Goal: Task Accomplishment & Management: Complete application form

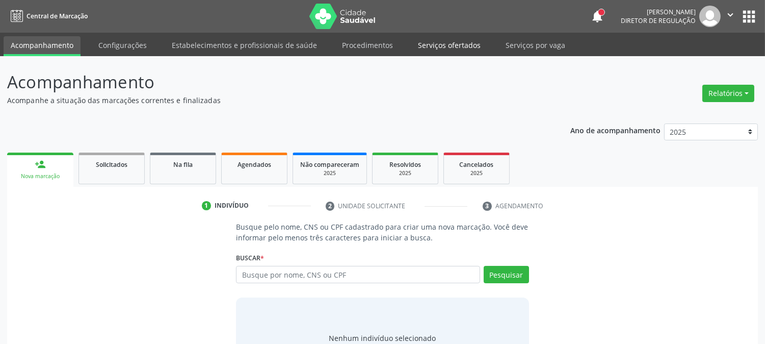
click at [463, 44] on link "Serviços ofertados" at bounding box center [449, 45] width 77 height 18
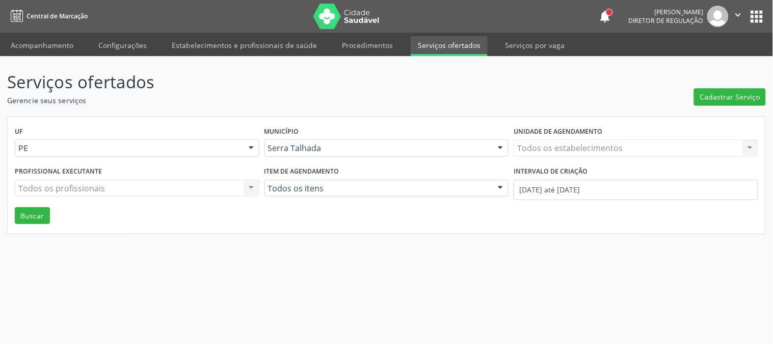
click at [551, 151] on div "Todos os estabelecimentos Todos os estabelecimentos Nenhum resultado encontrado…" at bounding box center [636, 147] width 245 height 17
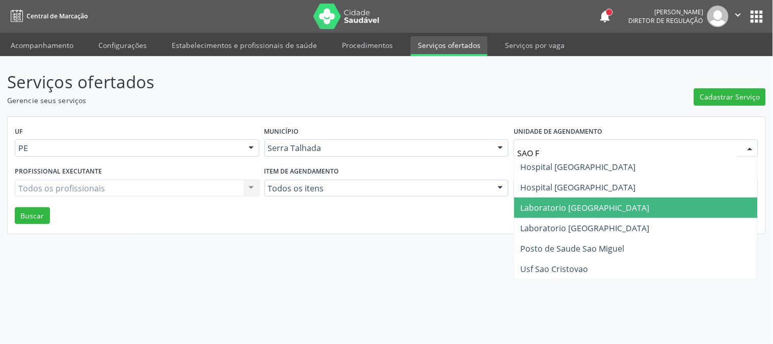
type input "SAO FR"
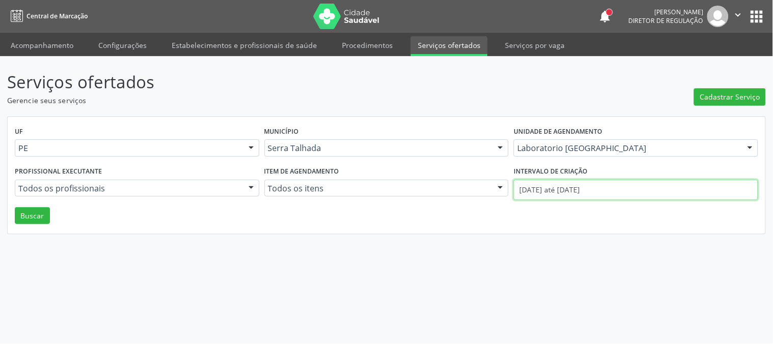
click at [630, 186] on input "01/10/2025 até 15/10/2025" at bounding box center [636, 189] width 245 height 20
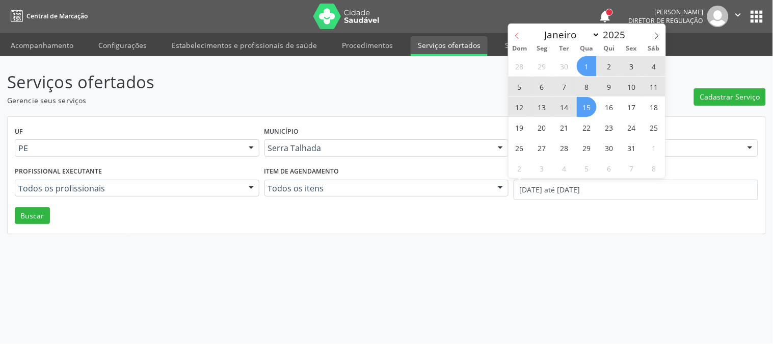
click at [514, 33] on icon at bounding box center [517, 35] width 7 height 7
select select "8"
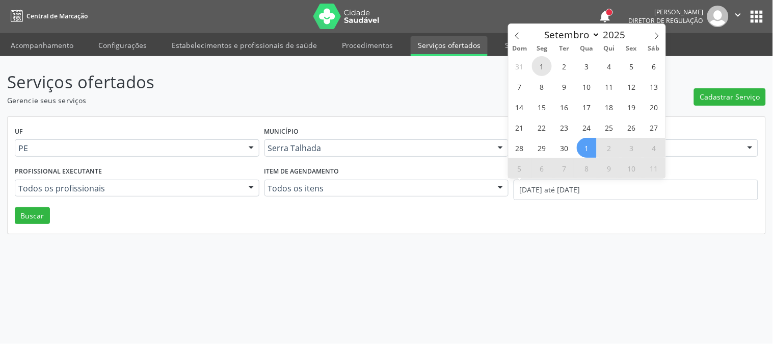
click at [549, 67] on span "1" at bounding box center [542, 66] width 20 height 20
type input "01/09/2025"
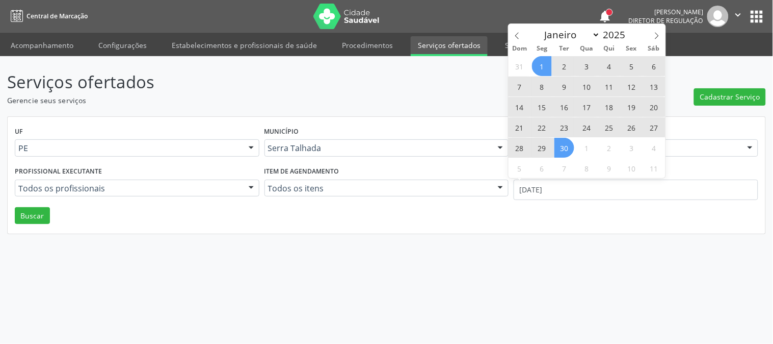
click at [570, 145] on span "30" at bounding box center [565, 148] width 20 height 20
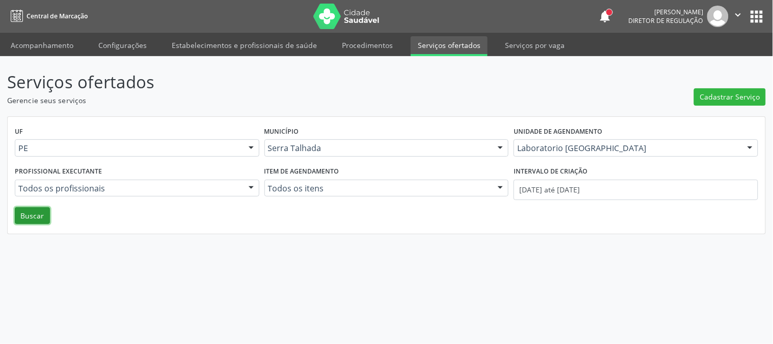
click at [23, 220] on button "Buscar" at bounding box center [32, 215] width 35 height 17
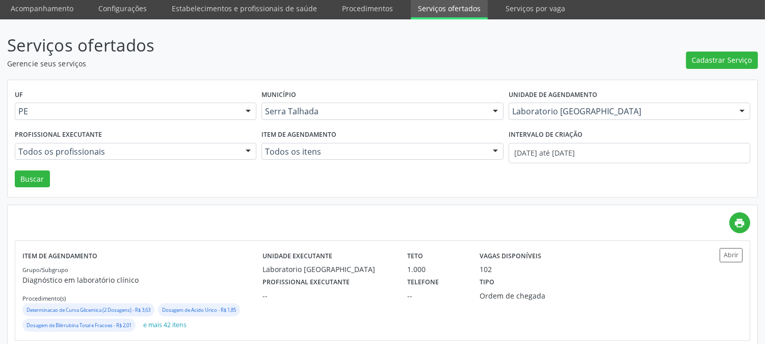
scroll to position [55, 0]
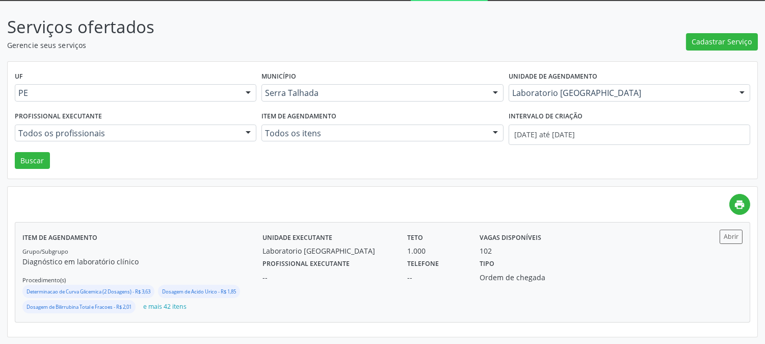
click at [608, 283] on div "Unidade executante Laboratorio Sao Francisco Teto 1.000 Vagas disponíveis 102 P…" at bounding box center [472, 271] width 420 height 85
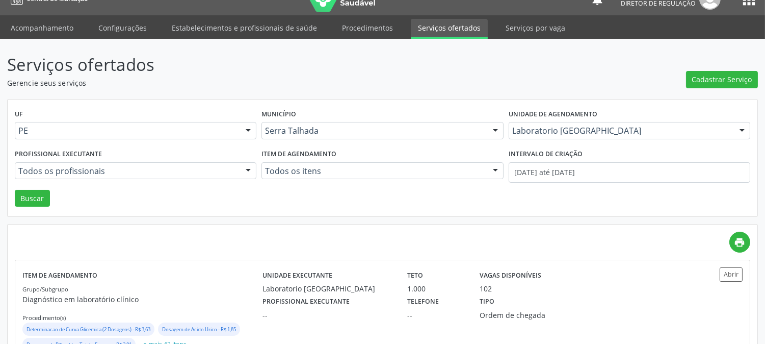
scroll to position [0, 0]
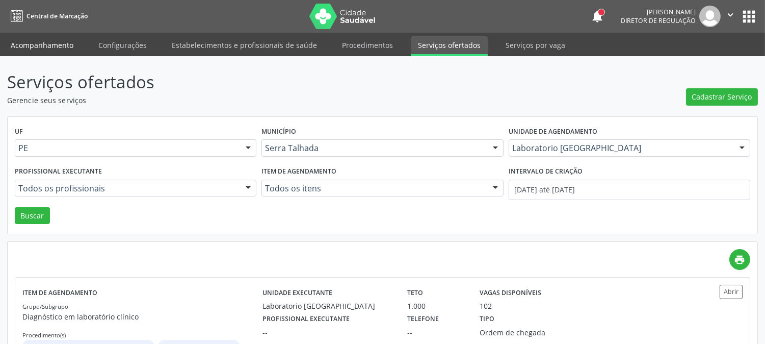
click at [40, 47] on link "Acompanhamento" at bounding box center [42, 45] width 77 height 18
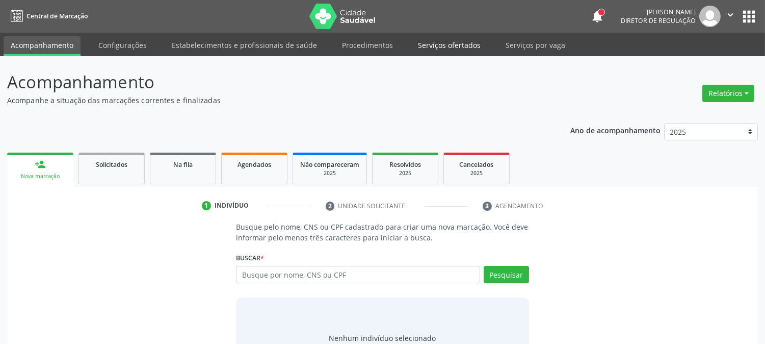
click at [449, 41] on link "Serviços ofertados" at bounding box center [449, 45] width 77 height 18
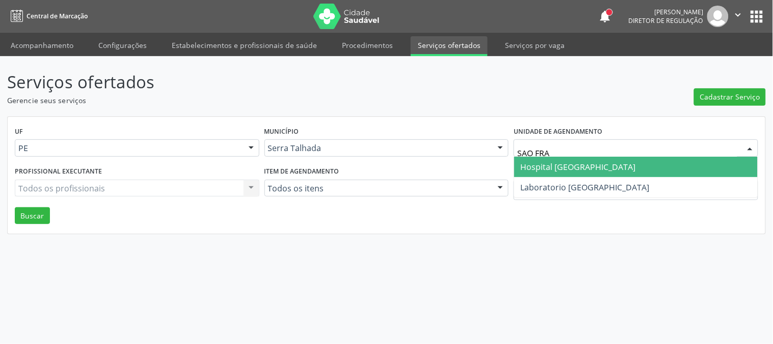
type input "SAO FRAN"
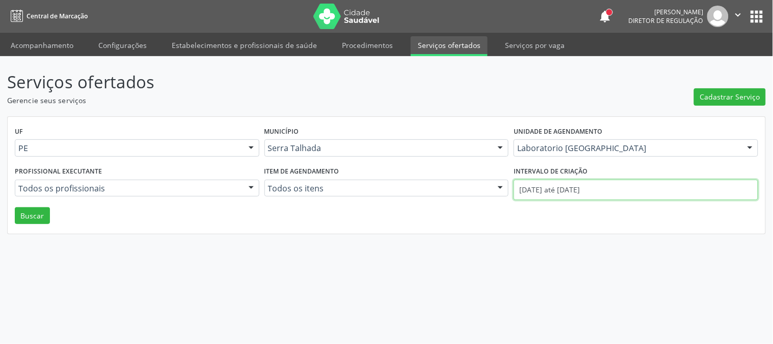
click at [547, 196] on input "01/10/2025 até 15/10/2025" at bounding box center [636, 189] width 245 height 20
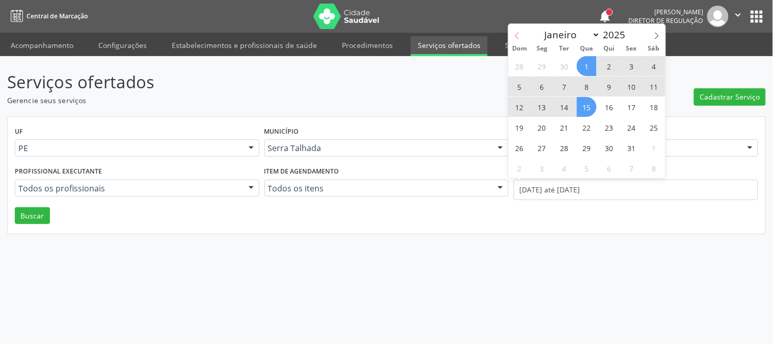
click at [519, 34] on icon at bounding box center [517, 35] width 7 height 7
select select "8"
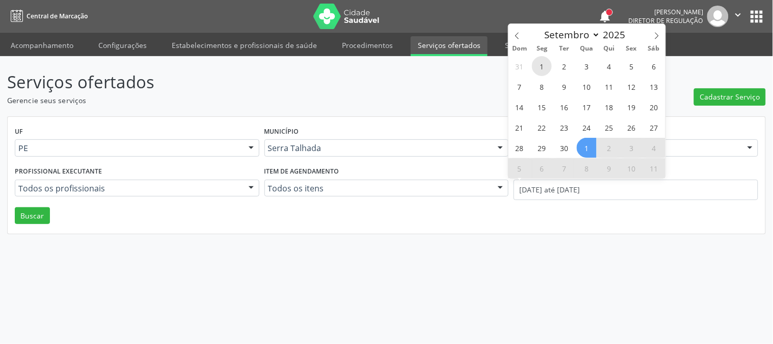
click at [539, 64] on span "1" at bounding box center [542, 66] width 20 height 20
type input "01/09/2025"
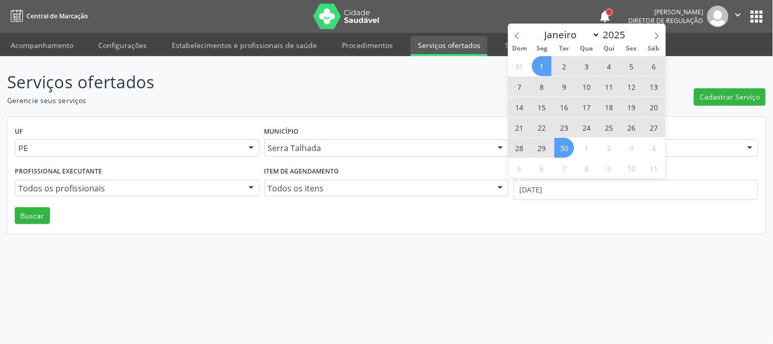
click at [564, 141] on span "30" at bounding box center [565, 148] width 20 height 20
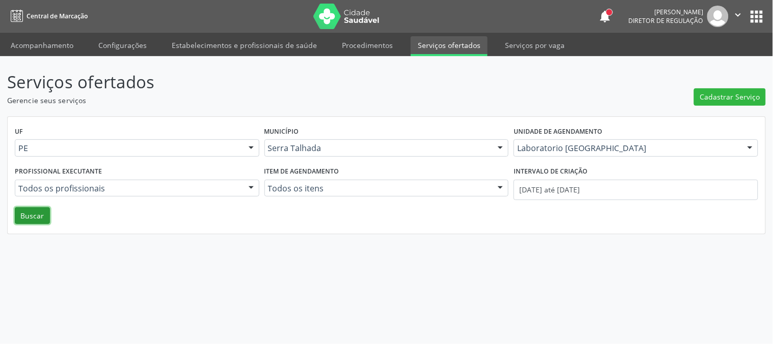
drag, startPoint x: 38, startPoint y: 216, endPoint x: 106, endPoint y: 170, distance: 81.6
click at [37, 216] on button "Buscar" at bounding box center [32, 215] width 35 height 17
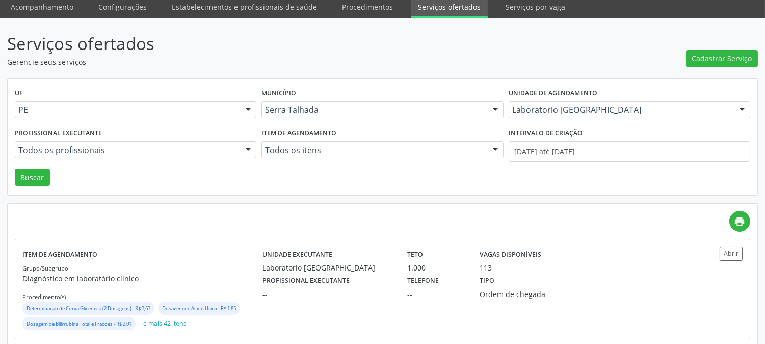
scroll to position [55, 0]
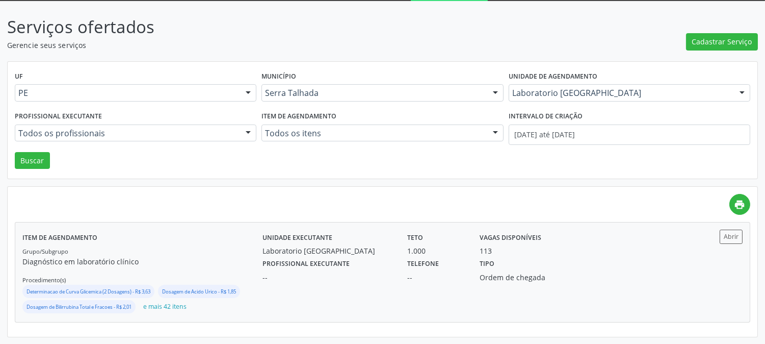
click at [414, 275] on div "--" at bounding box center [436, 277] width 58 height 11
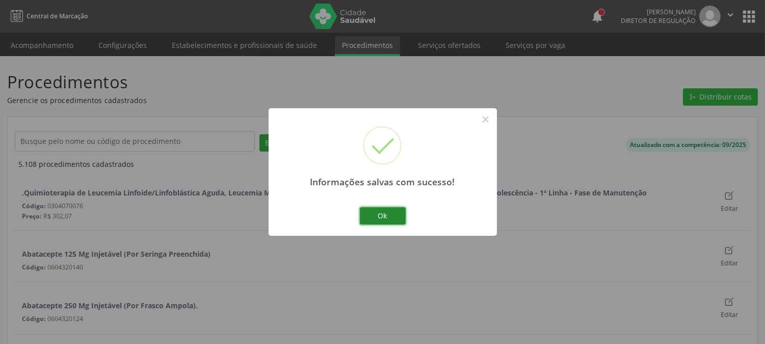
click at [360, 214] on button "Ok" at bounding box center [383, 215] width 46 height 17
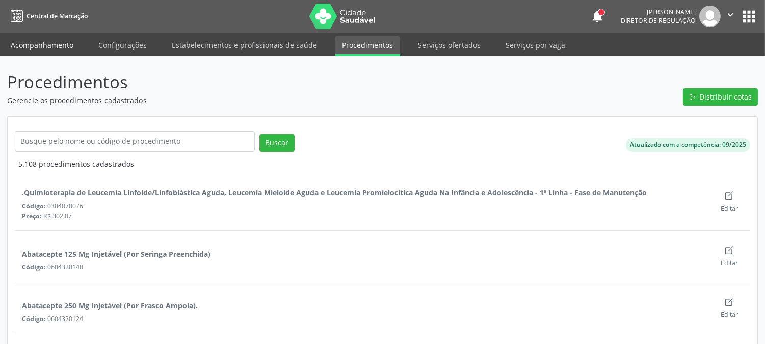
click at [49, 41] on link "Acompanhamento" at bounding box center [42, 45] width 77 height 18
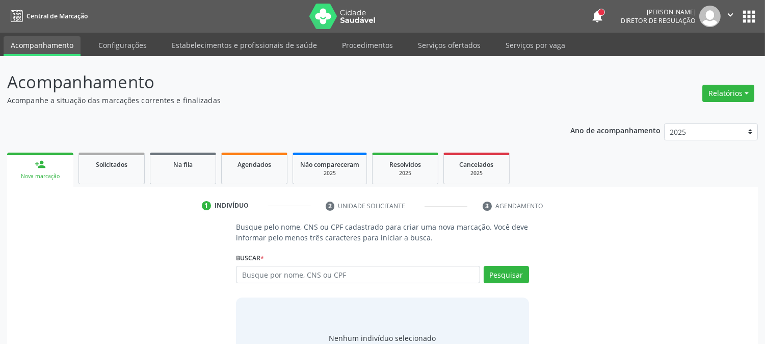
click at [253, 155] on link "Agendados" at bounding box center [254, 168] width 66 height 32
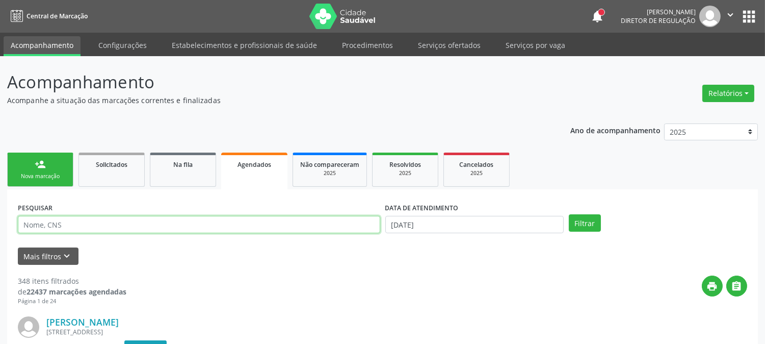
click at [57, 223] on input "text" at bounding box center [199, 224] width 362 height 17
type input "700009301224709"
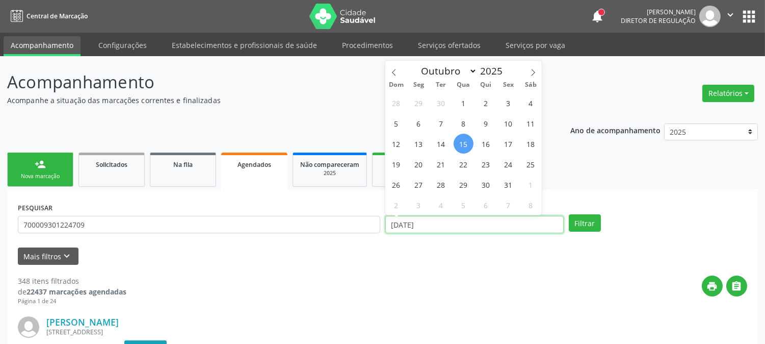
click at [452, 225] on input "[DATE]" at bounding box center [474, 224] width 178 height 17
click at [438, 185] on span "28" at bounding box center [441, 184] width 20 height 20
type input "28/10/2025"
click at [438, 185] on span "28" at bounding box center [441, 184] width 20 height 20
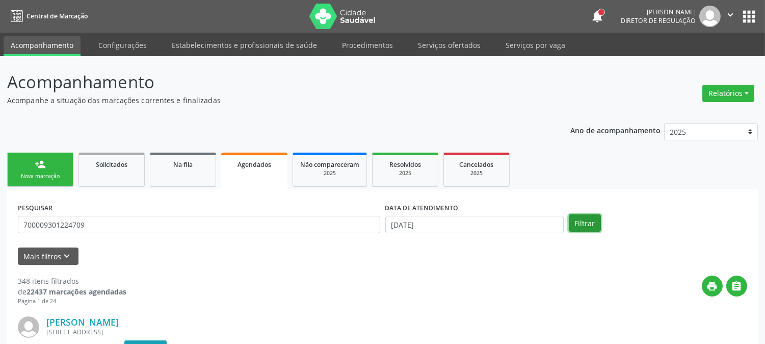
click at [570, 228] on button "Filtrar" at bounding box center [585, 222] width 32 height 17
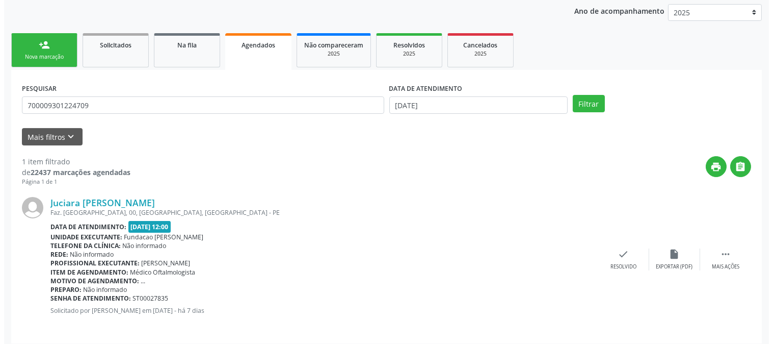
scroll to position [125, 0]
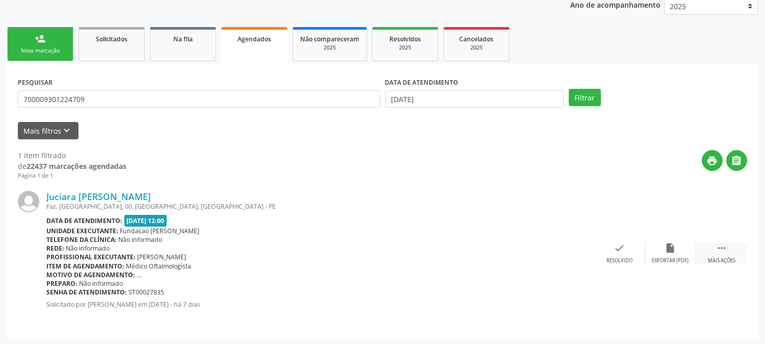
click at [721, 247] on icon "" at bounding box center [721, 247] width 11 height 11
click at [568, 257] on div "Cancelar" at bounding box center [569, 260] width 24 height 7
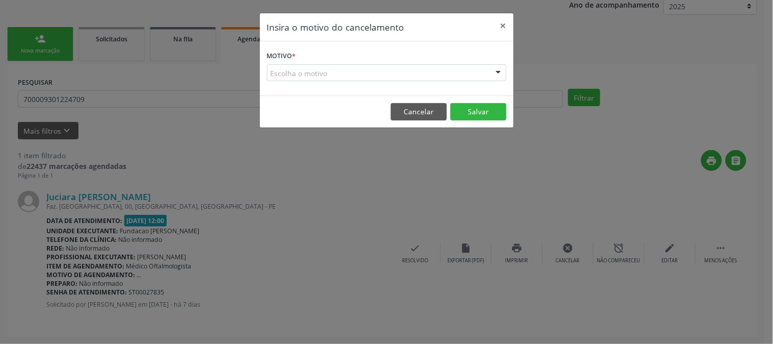
click at [277, 78] on div "Escolha o motivo" at bounding box center [387, 72] width 240 height 17
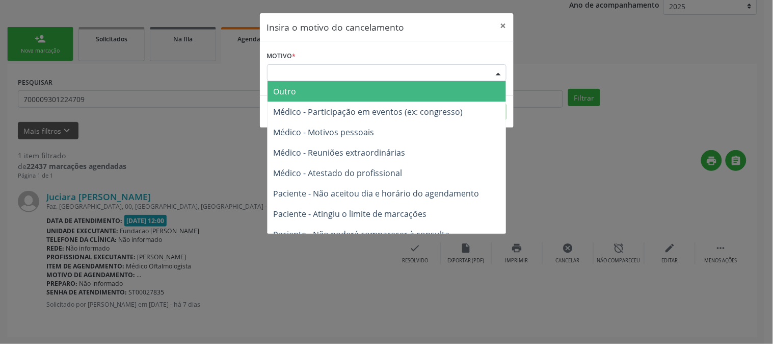
click at [299, 94] on span "Outro" at bounding box center [387, 91] width 239 height 20
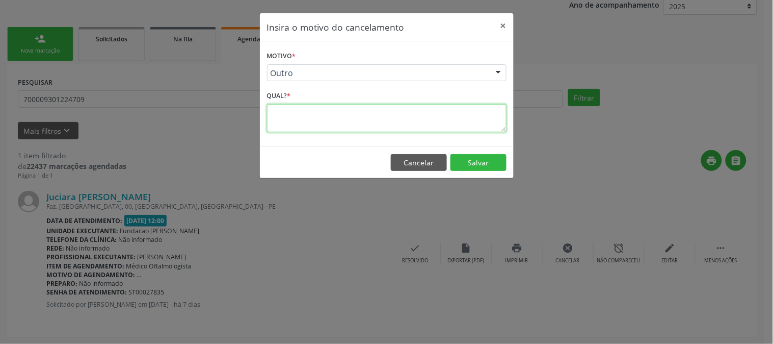
click at [304, 113] on textarea at bounding box center [387, 118] width 240 height 28
type textarea "."
click at [470, 165] on button "Salvar" at bounding box center [479, 162] width 56 height 17
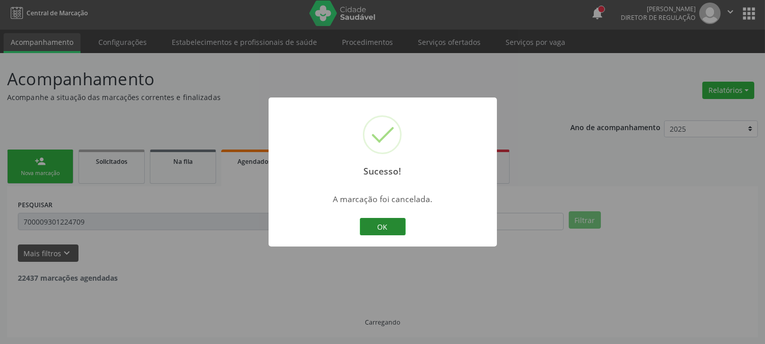
scroll to position [0, 0]
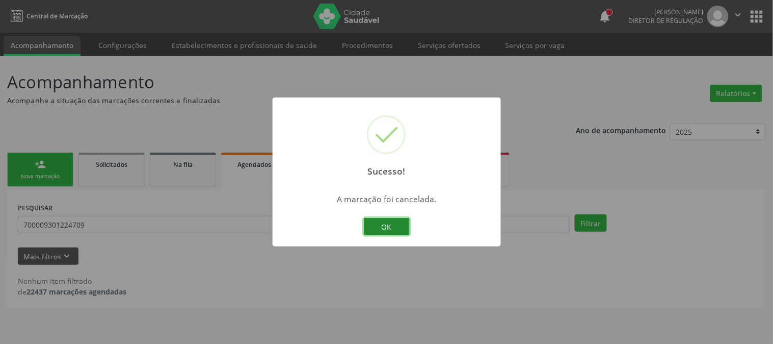
click at [389, 228] on button "OK" at bounding box center [387, 226] width 46 height 17
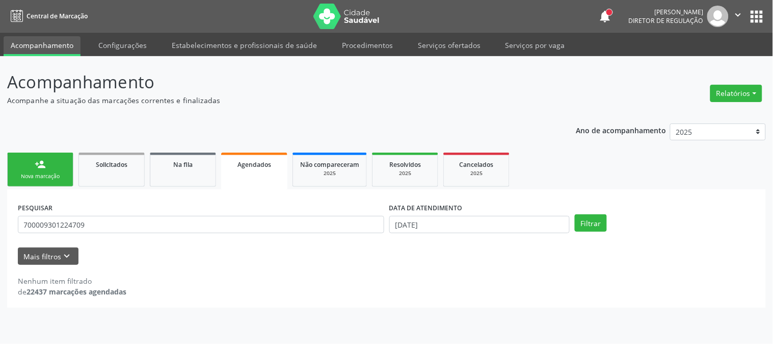
click at [46, 169] on link "person_add Nova marcação" at bounding box center [40, 169] width 66 height 34
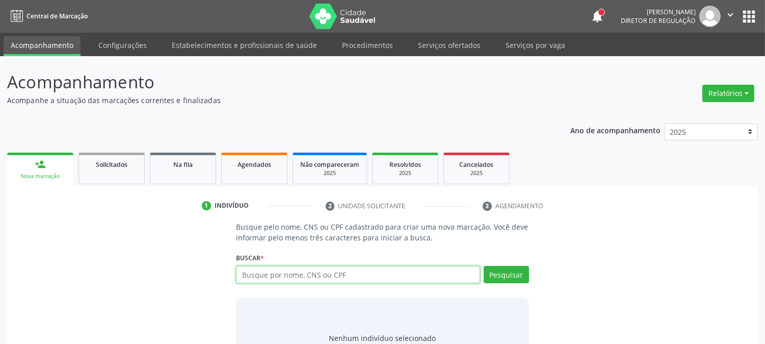
click at [283, 277] on input "text" at bounding box center [358, 274] width 244 height 17
type input "898001913015728"
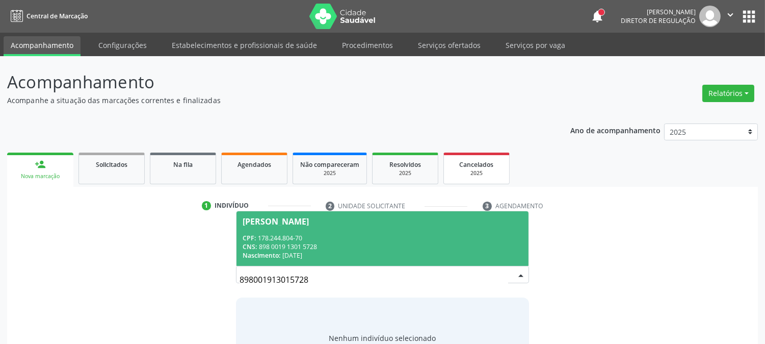
scroll to position [48, 0]
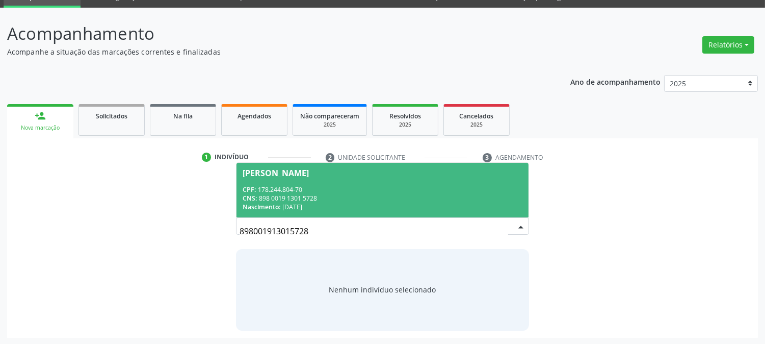
click at [367, 182] on span "Bruna Candido Silva CPF: 178.244.804-70 CNS: 898 0019 1301 5728 Nascimento: 03/…" at bounding box center [382, 190] width 292 height 55
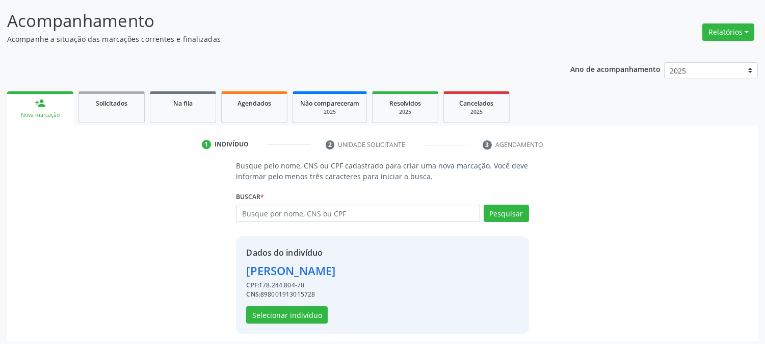
scroll to position [64, 0]
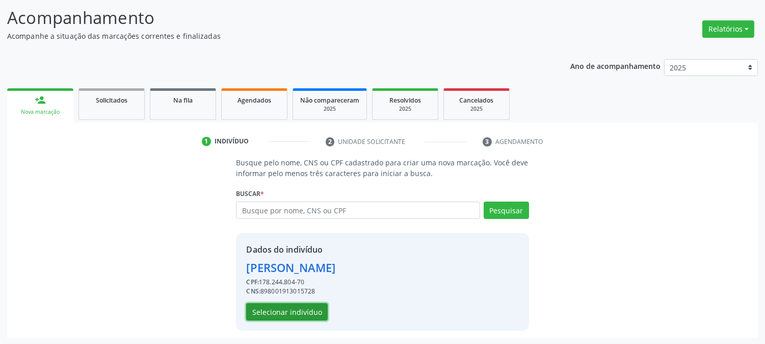
click at [281, 310] on button "Selecionar indivíduo" at bounding box center [287, 311] width 82 height 17
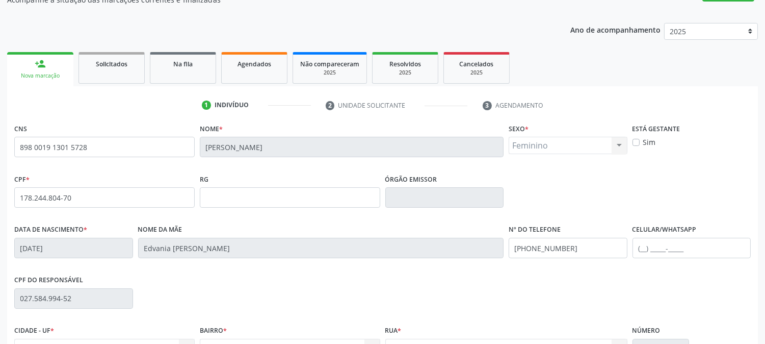
scroll to position [208, 0]
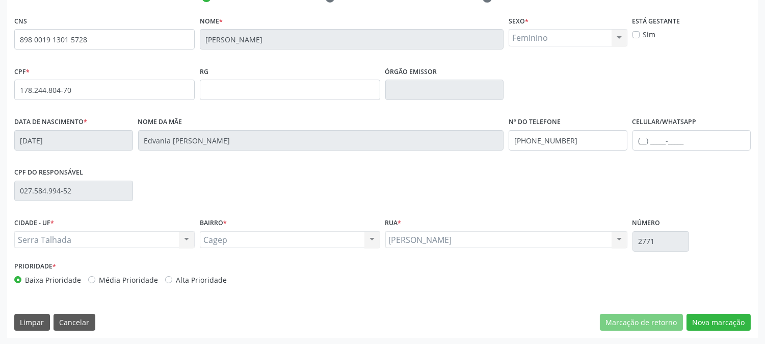
click at [728, 331] on div "CNS 898 0019 1301 5728 Nome * Bruna Candido Silva Sexo * Feminino Masculino Fem…" at bounding box center [382, 175] width 751 height 324
click at [725, 322] on button "Nova marcação" at bounding box center [719, 321] width 64 height 17
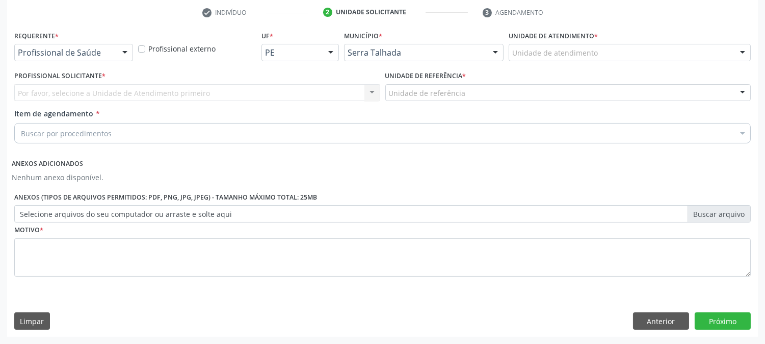
scroll to position [192, 0]
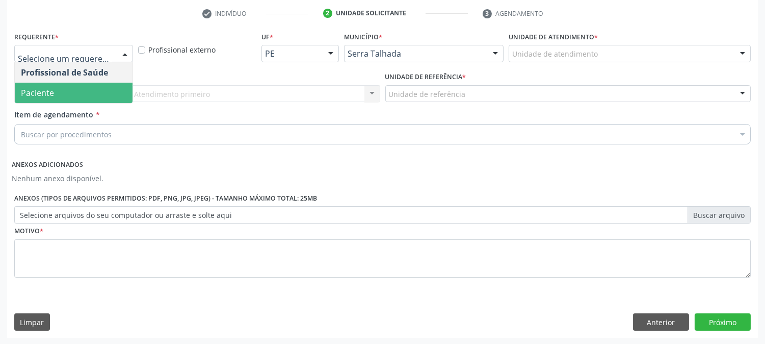
click at [43, 90] on span "Paciente" at bounding box center [37, 92] width 33 height 11
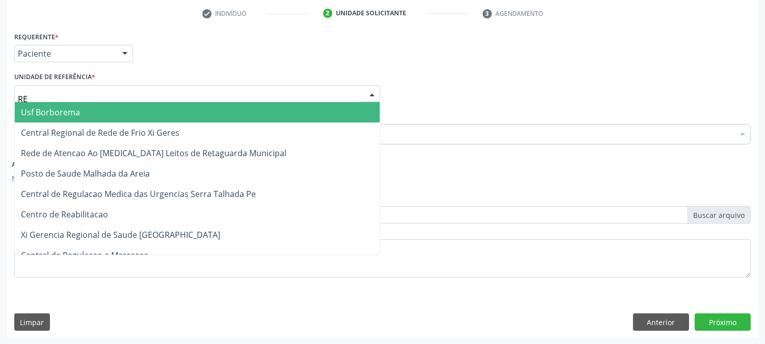
type input "REA"
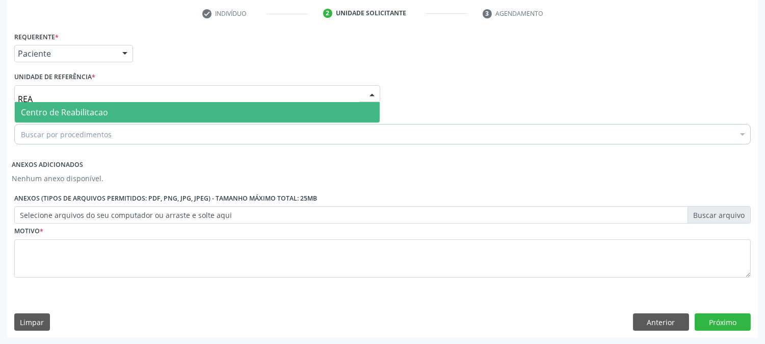
click at [56, 113] on span "Centro de Reabilitacao" at bounding box center [64, 112] width 87 height 11
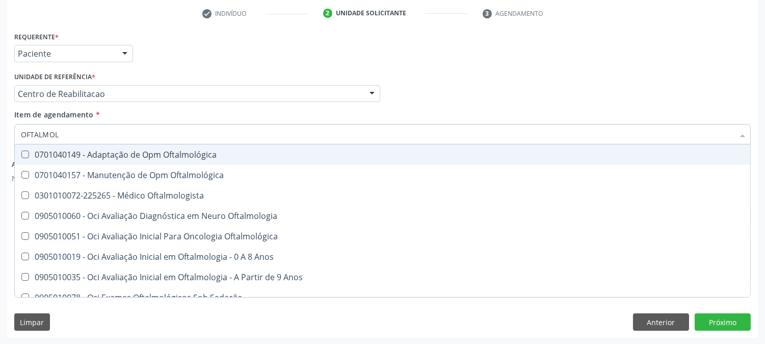
type input "OFTALMOLO"
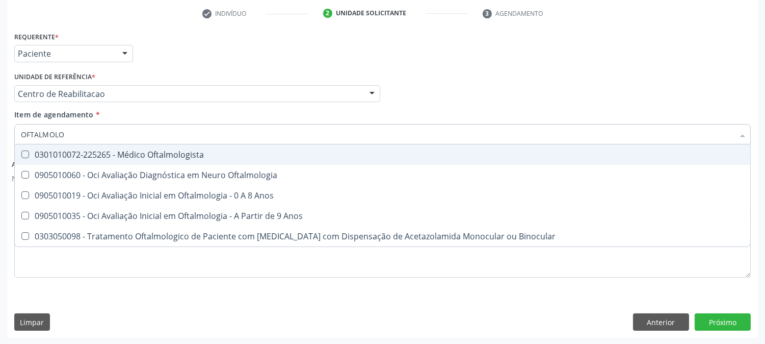
click at [225, 156] on div "0301010072-225265 - Médico Oftalmologista" at bounding box center [382, 154] width 723 height 8
checkbox Oftalmologista "true"
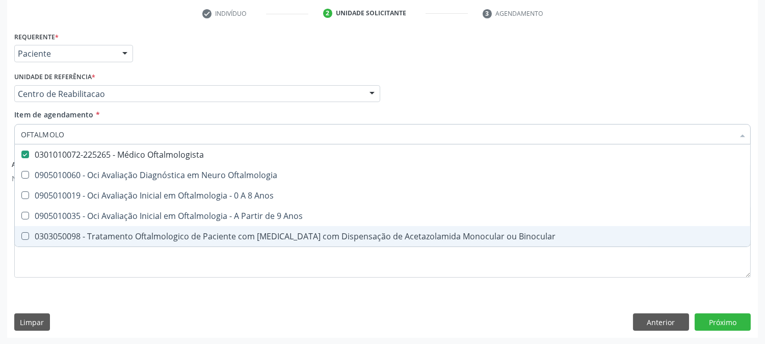
drag, startPoint x: 140, startPoint y: 294, endPoint x: 116, endPoint y: 269, distance: 35.0
click at [140, 295] on div "Requerente * Paciente Profissional de Saúde Paciente Nenhum resultado encontrad…" at bounding box center [382, 183] width 751 height 308
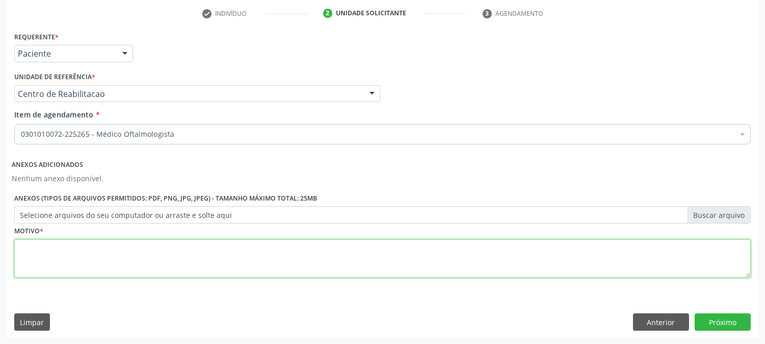
click at [106, 263] on textarea at bounding box center [382, 258] width 736 height 39
type textarea "A"
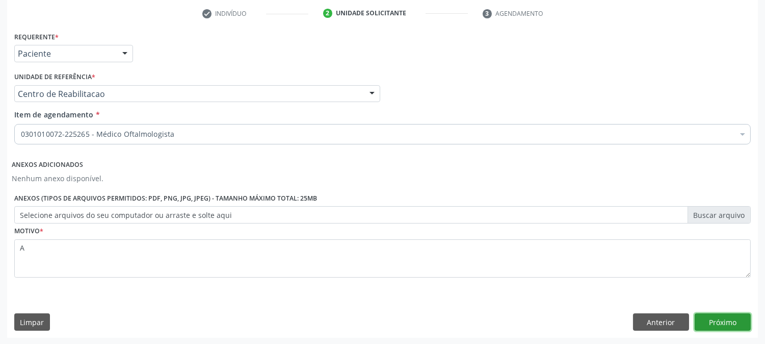
click at [719, 317] on button "Próximo" at bounding box center [723, 321] width 56 height 17
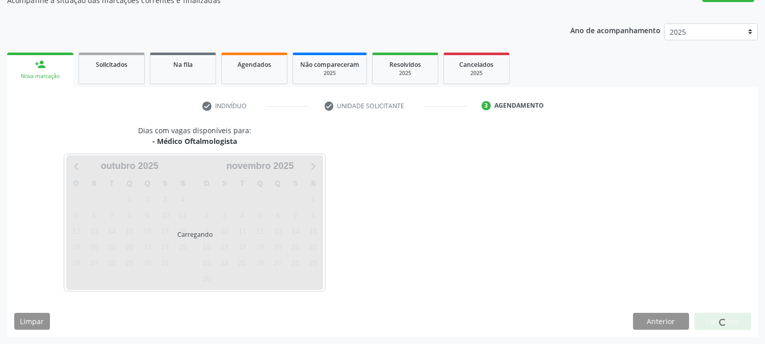
scroll to position [99, 0]
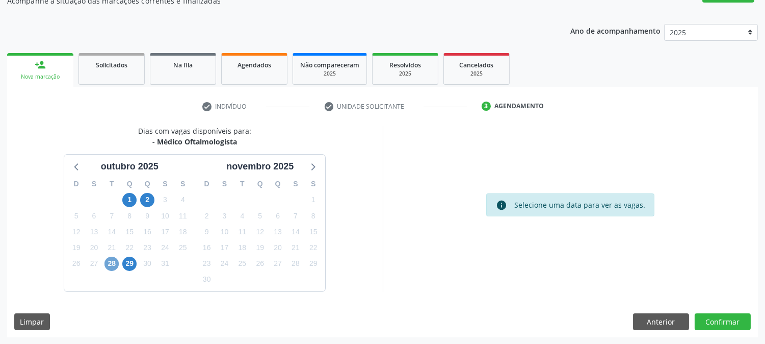
click at [114, 266] on span "28" at bounding box center [111, 263] width 14 height 14
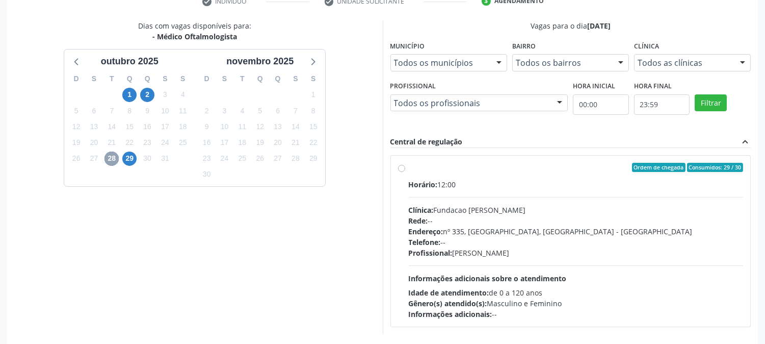
scroll to position [213, 0]
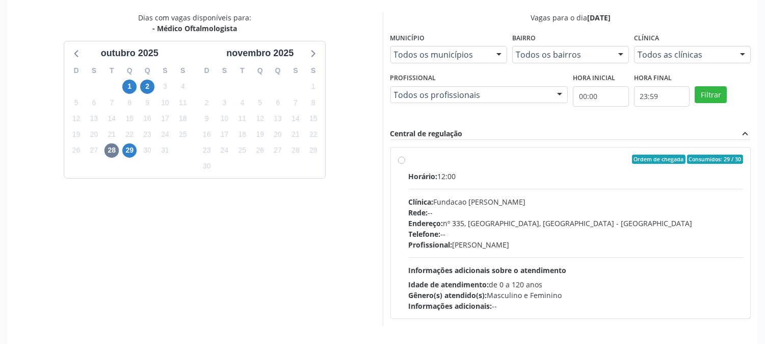
click at [465, 215] on div "Rede: --" at bounding box center [576, 212] width 335 height 11
click at [405, 164] on input "Ordem de chegada Consumidos: 29 / 30 Horário: 12:00 Clínica: Fundacao Altino Ve…" at bounding box center [401, 158] width 7 height 9
radio input "true"
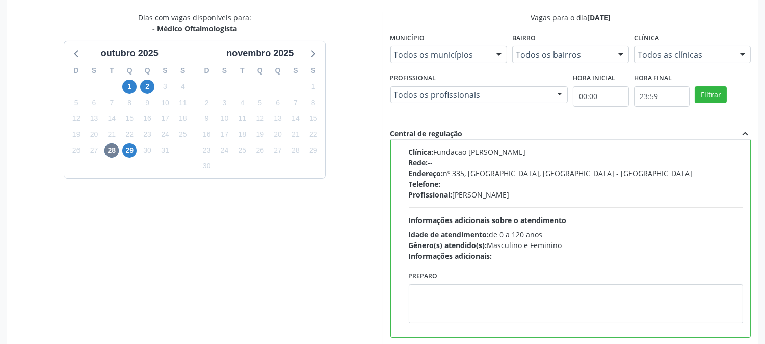
scroll to position [265, 0]
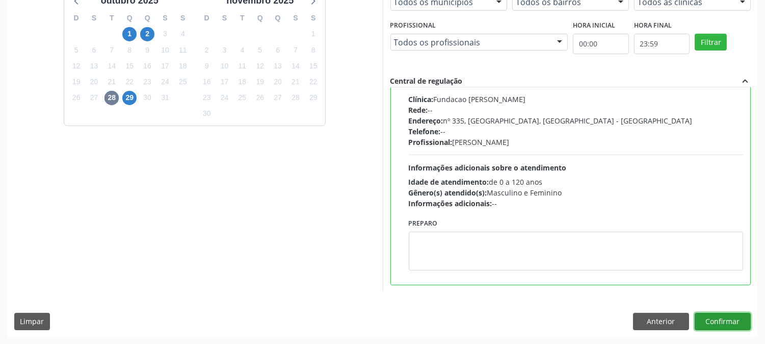
click at [720, 320] on button "Confirmar" at bounding box center [723, 320] width 56 height 17
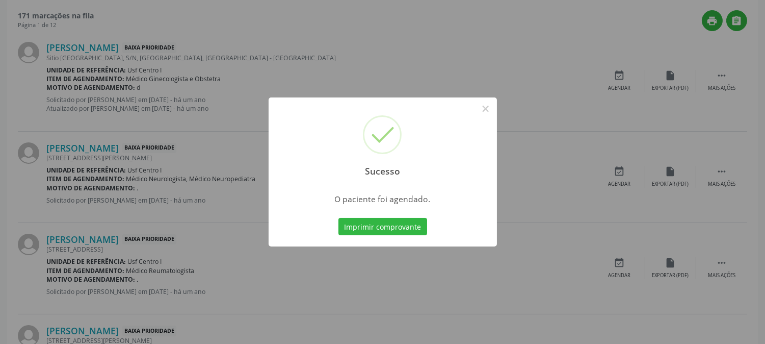
scroll to position [0, 0]
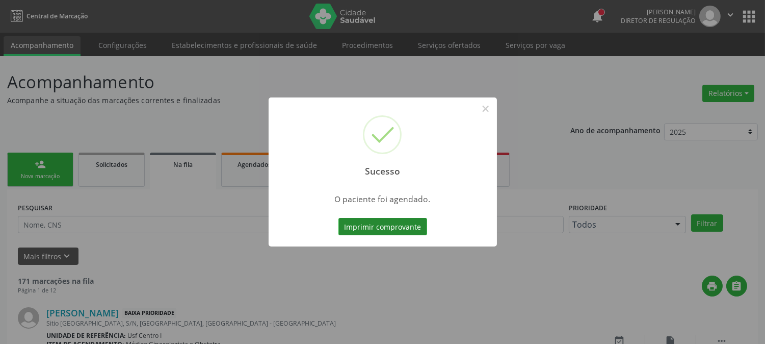
click at [386, 226] on button "Imprimir comprovante" at bounding box center [382, 226] width 89 height 17
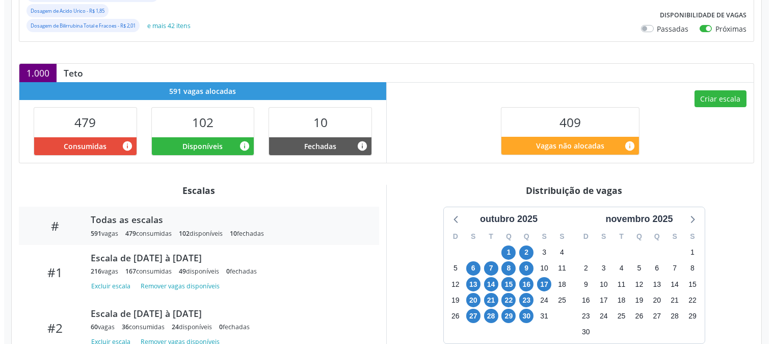
scroll to position [170, 0]
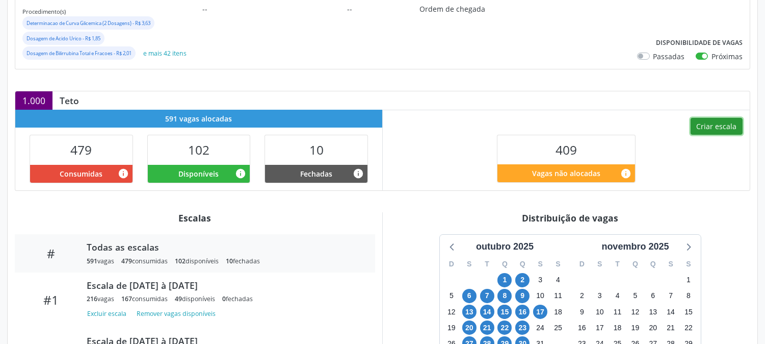
click at [734, 127] on button "Criar escala" at bounding box center [717, 126] width 52 height 17
select select "9"
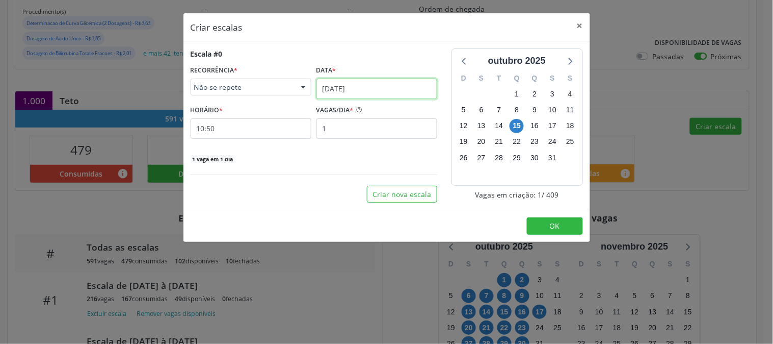
click at [360, 92] on input "[DATE]" at bounding box center [377, 88] width 121 height 20
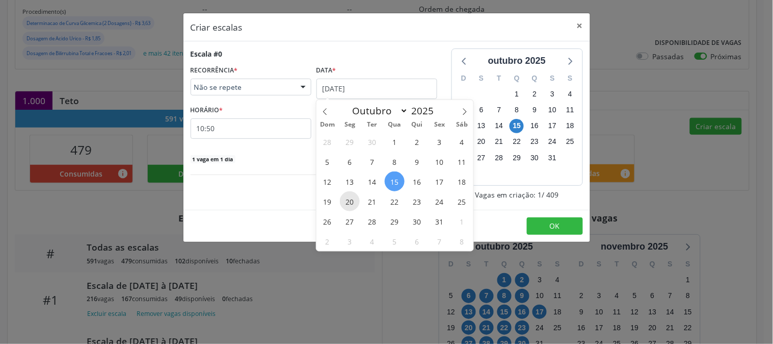
click at [353, 200] on span "20" at bounding box center [350, 201] width 20 height 20
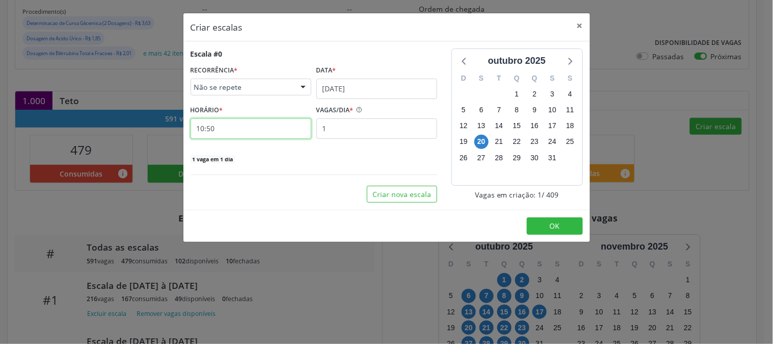
click at [225, 121] on input "10:50" at bounding box center [251, 128] width 121 height 20
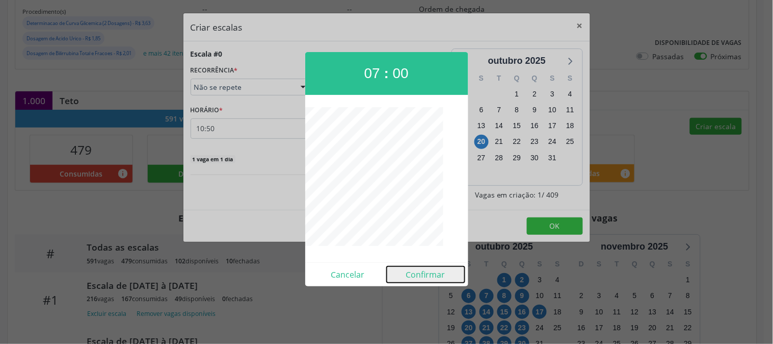
click at [419, 269] on button "Confirmar" at bounding box center [426, 274] width 78 height 16
type input "07:00"
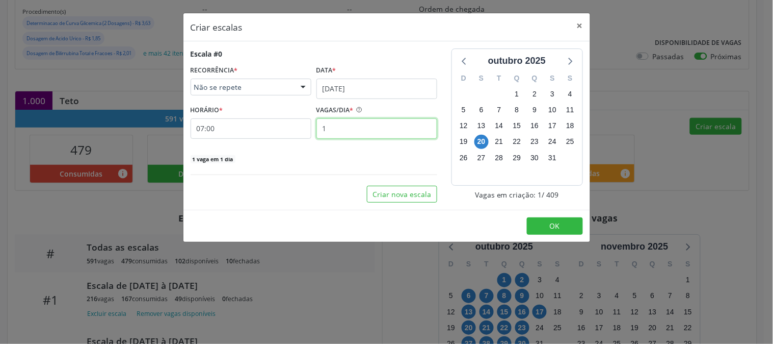
click at [402, 123] on input "1" at bounding box center [377, 128] width 121 height 20
click at [350, 129] on input "1" at bounding box center [377, 128] width 121 height 20
type input "12"
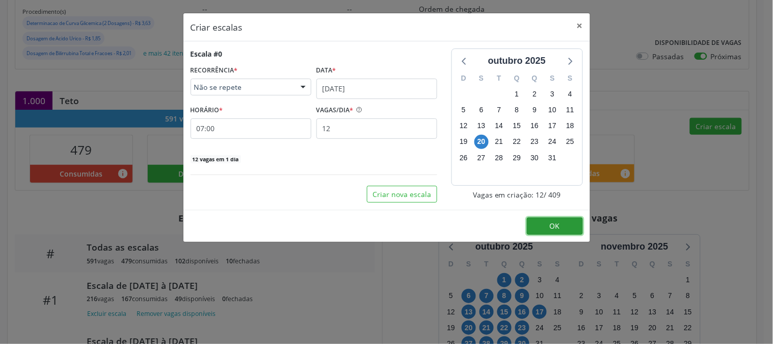
click at [550, 223] on span "OK" at bounding box center [555, 226] width 10 height 10
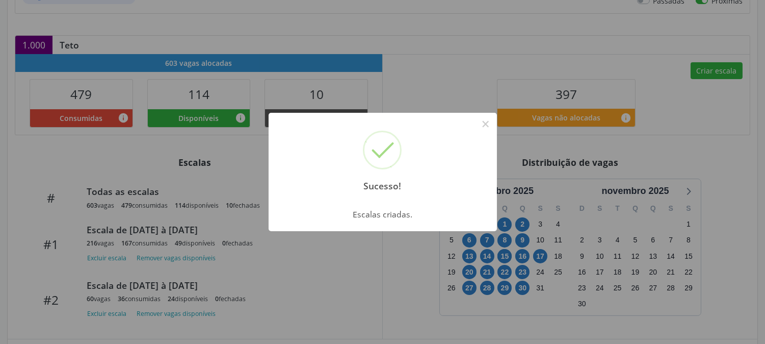
scroll to position [226, 0]
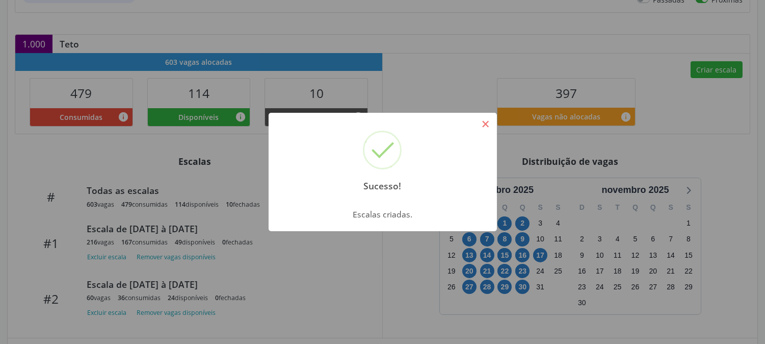
click at [486, 123] on button "×" at bounding box center [485, 123] width 17 height 17
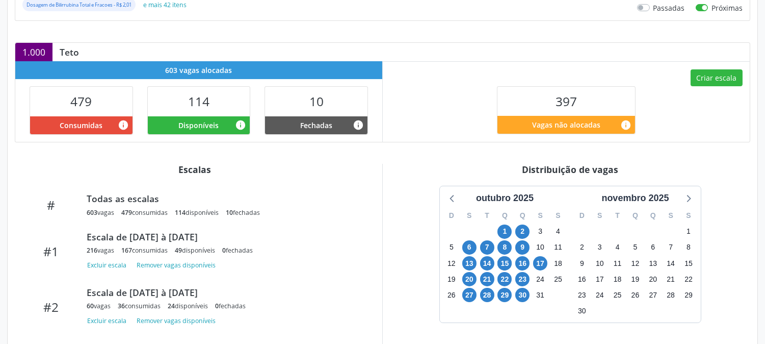
scroll to position [339, 0]
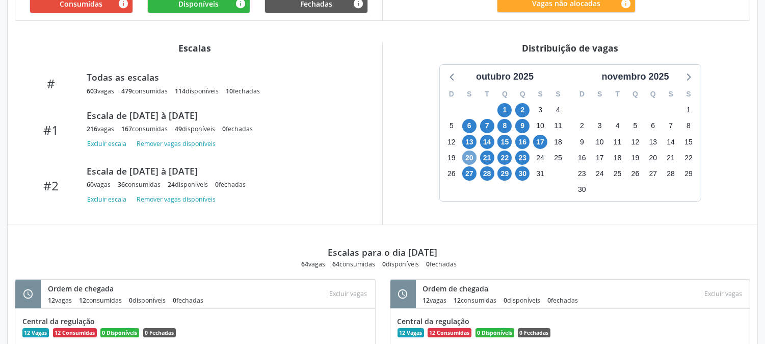
click at [467, 154] on span "20" at bounding box center [469, 157] width 14 height 14
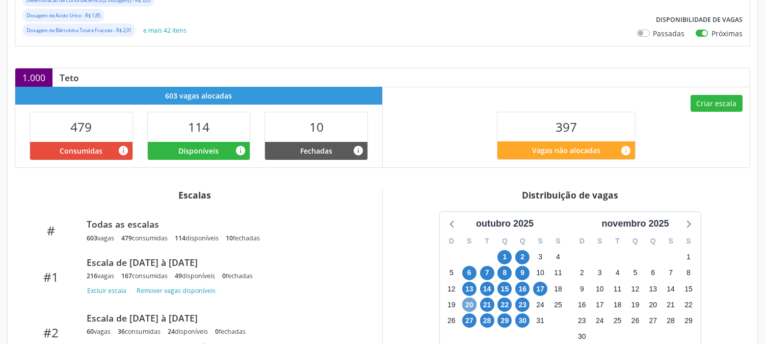
scroll to position [0, 0]
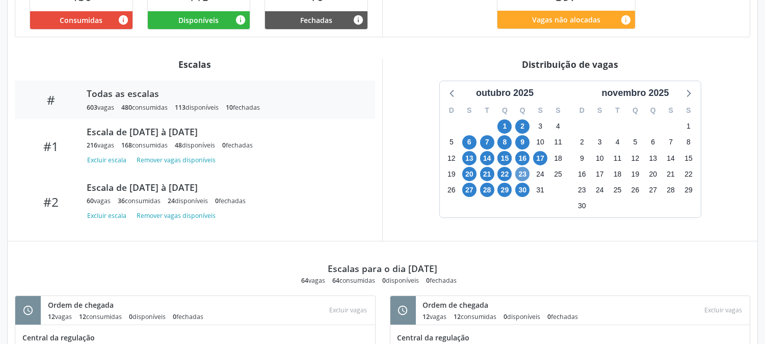
scroll to position [339, 0]
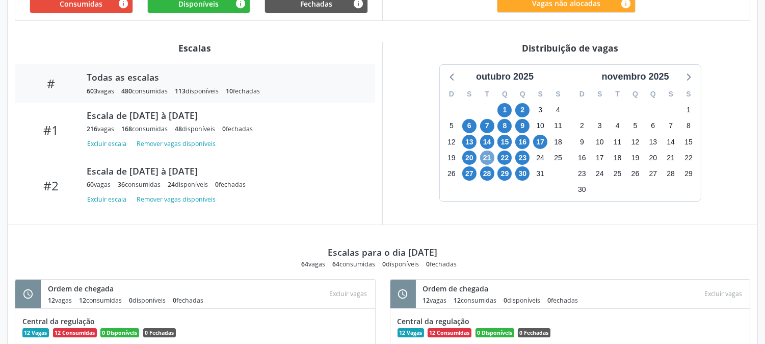
click at [488, 159] on span "21" at bounding box center [487, 157] width 14 height 14
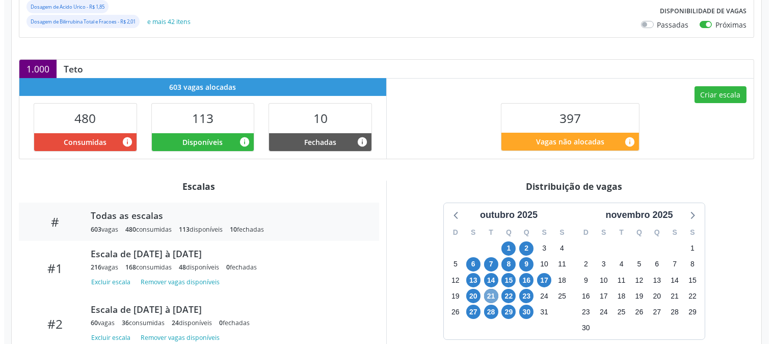
scroll to position [200, 0]
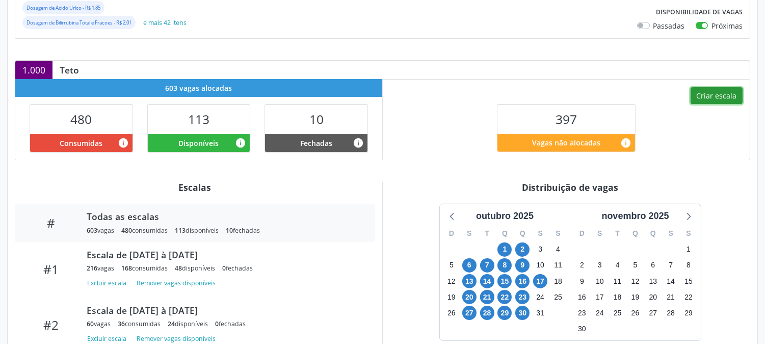
click at [729, 98] on button "Criar escala" at bounding box center [717, 95] width 52 height 17
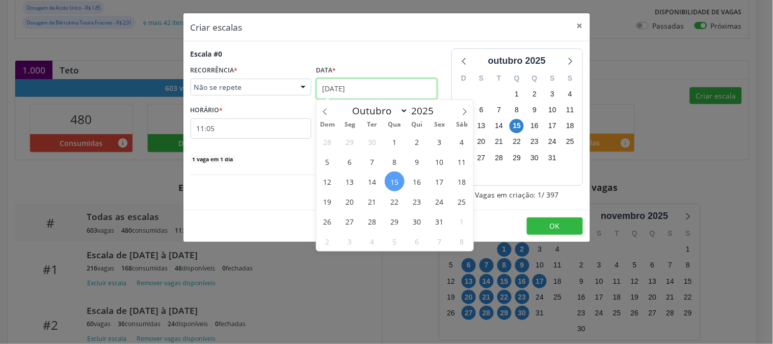
click at [352, 88] on input "[DATE]" at bounding box center [377, 88] width 121 height 20
click at [371, 198] on span "21" at bounding box center [372, 201] width 20 height 20
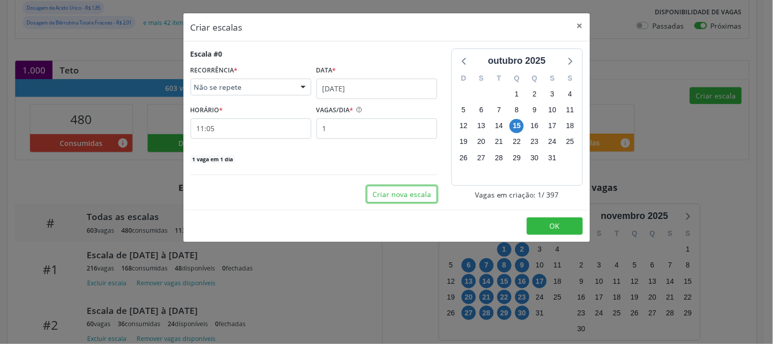
click at [371, 198] on button "Criar nova escala" at bounding box center [402, 194] width 70 height 17
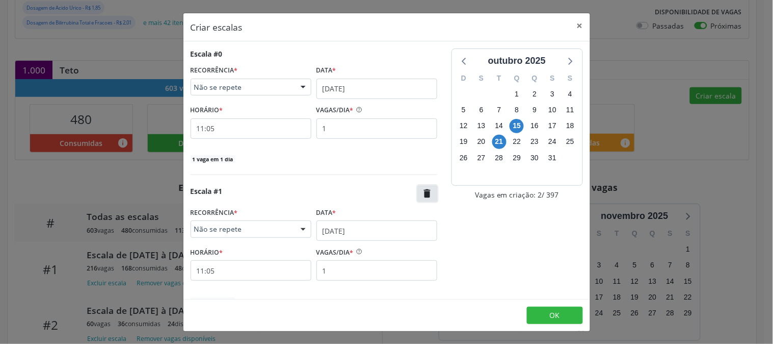
click at [422, 191] on icon "" at bounding box center [427, 193] width 11 height 11
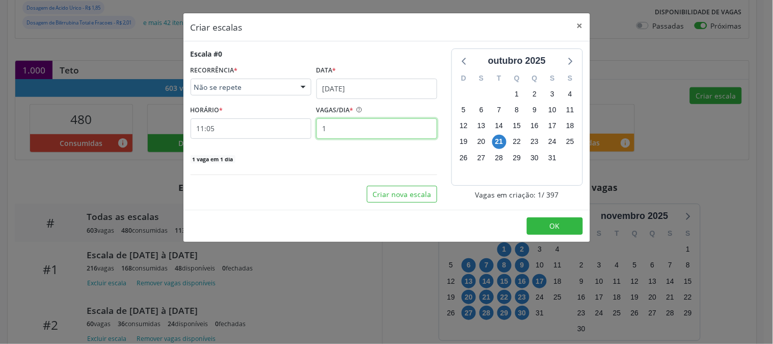
click at [345, 131] on input "1" at bounding box center [377, 128] width 121 height 20
click at [332, 131] on input "1" at bounding box center [377, 128] width 121 height 20
type input "12"
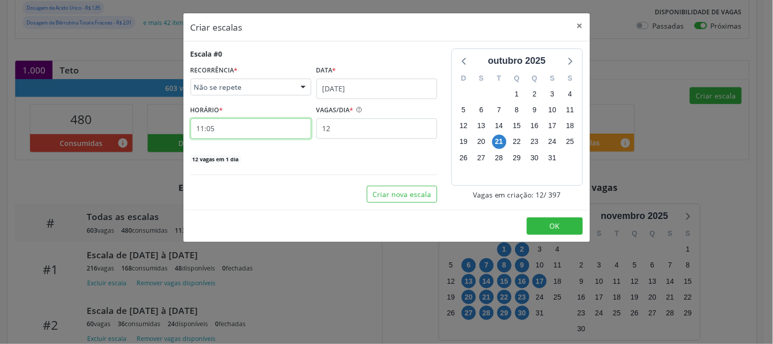
click at [291, 129] on input "11:05" at bounding box center [251, 128] width 121 height 20
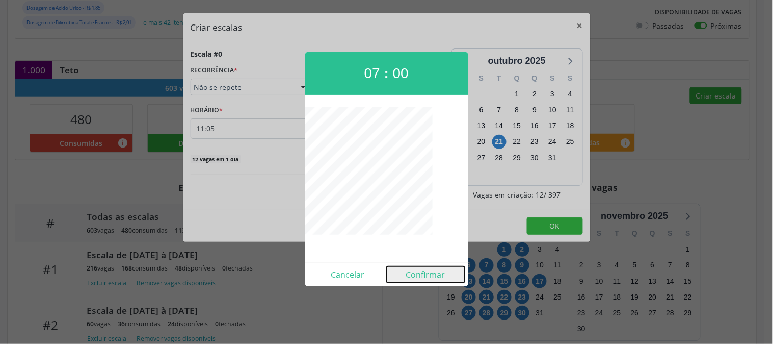
click at [415, 275] on button "Confirmar" at bounding box center [426, 274] width 78 height 16
type input "07:00"
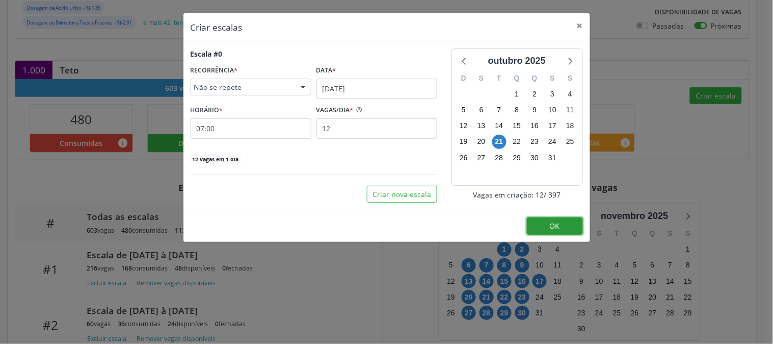
click at [528, 222] on button "OK" at bounding box center [555, 225] width 56 height 17
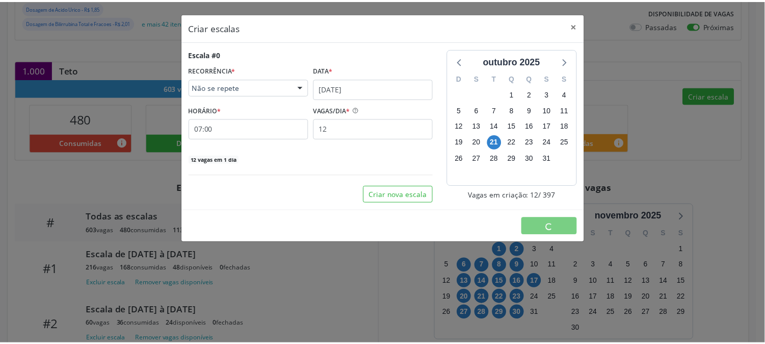
scroll to position [0, 0]
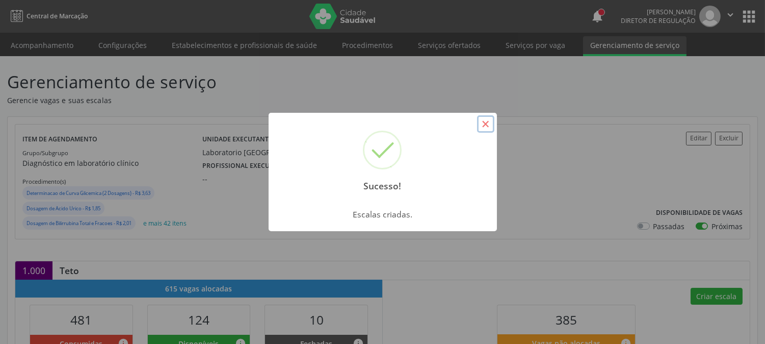
click at [480, 126] on button "×" at bounding box center [485, 123] width 17 height 17
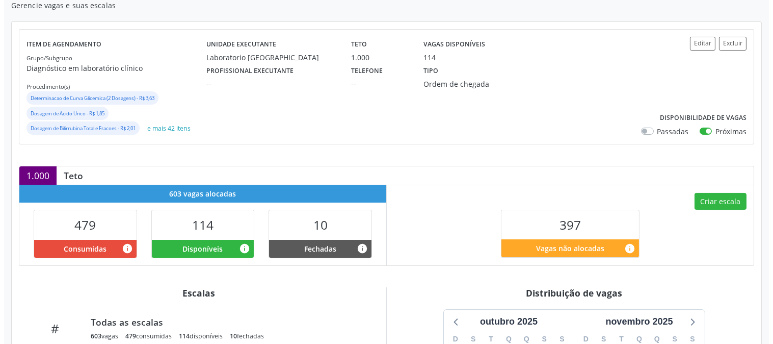
scroll to position [226, 0]
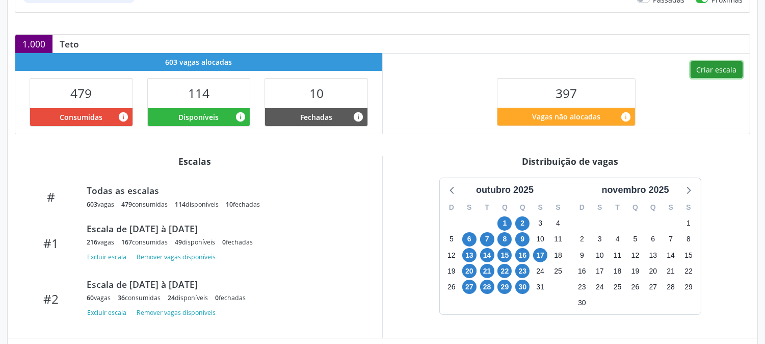
click at [729, 65] on button "Criar escala" at bounding box center [717, 69] width 52 height 17
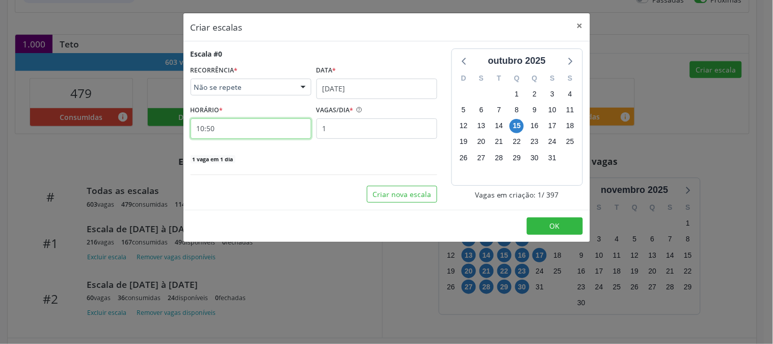
click at [268, 130] on input "10:50" at bounding box center [251, 128] width 121 height 20
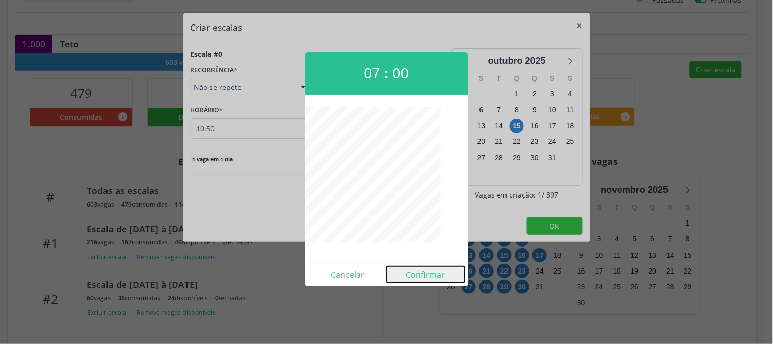
click at [434, 276] on button "Confirmar" at bounding box center [426, 274] width 78 height 16
type input "07:00"
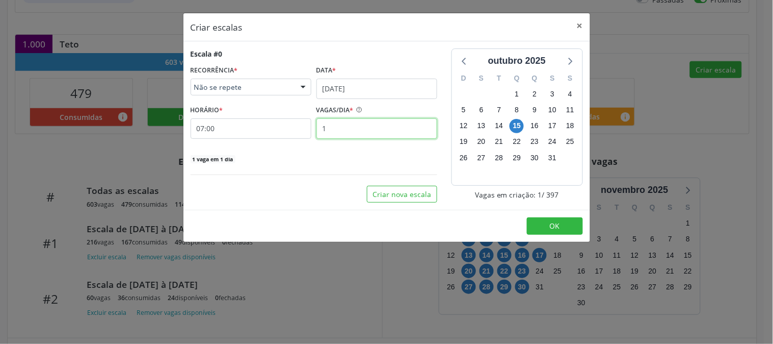
click at [352, 128] on input "1" at bounding box center [377, 128] width 121 height 20
type input "12"
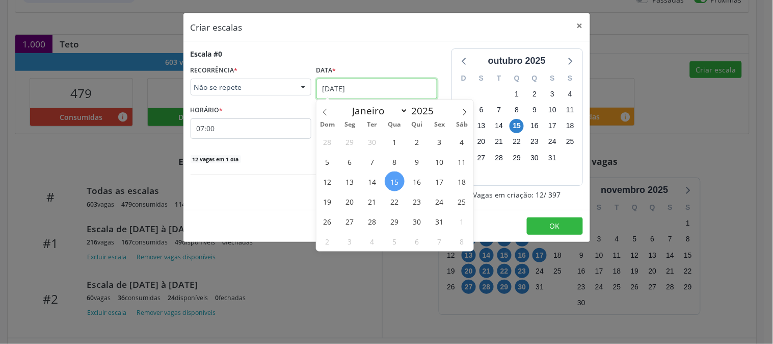
click at [330, 89] on input "15/10/2025" at bounding box center [377, 88] width 121 height 20
click at [354, 202] on span "20" at bounding box center [350, 201] width 20 height 20
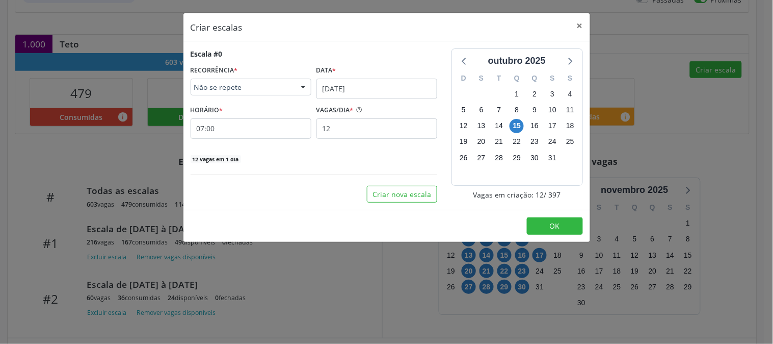
click at [354, 202] on div "Criar nova escala" at bounding box center [314, 194] width 247 height 17
click at [557, 228] on span "OK" at bounding box center [555, 226] width 10 height 10
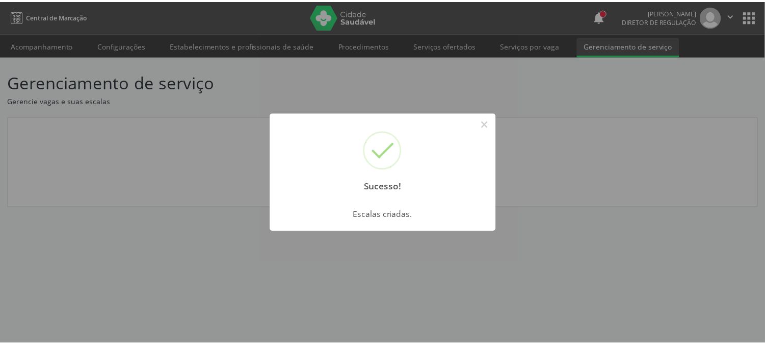
scroll to position [0, 0]
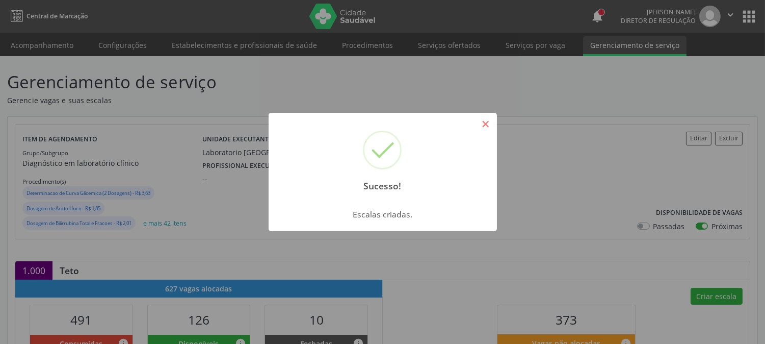
click at [478, 124] on button "×" at bounding box center [485, 123] width 17 height 17
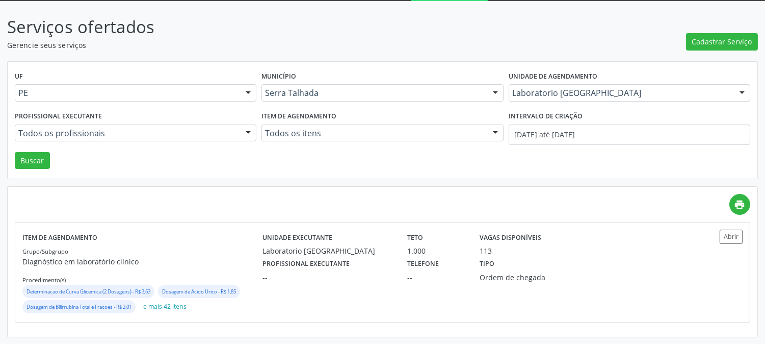
scroll to position [55, 0]
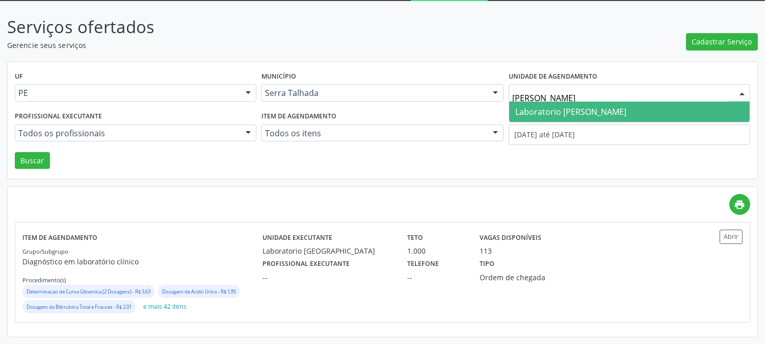
type input "[PERSON_NAME]"
click at [516, 109] on span "Laboratorio [PERSON_NAME]" at bounding box center [570, 111] width 111 height 11
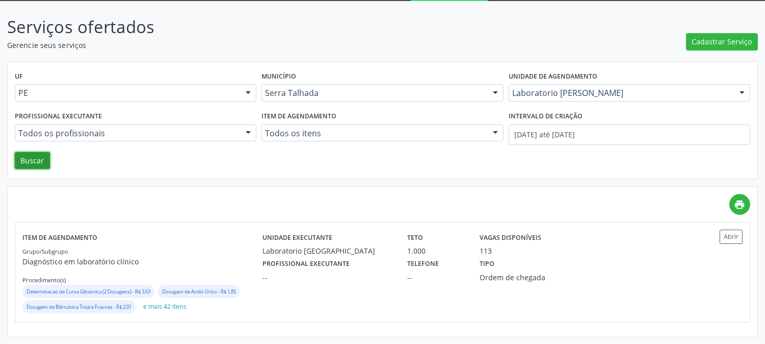
click at [31, 155] on button "Buscar" at bounding box center [32, 160] width 35 height 17
click at [491, 264] on label "Tipo" at bounding box center [487, 264] width 15 height 16
